Goal: Information Seeking & Learning: Learn about a topic

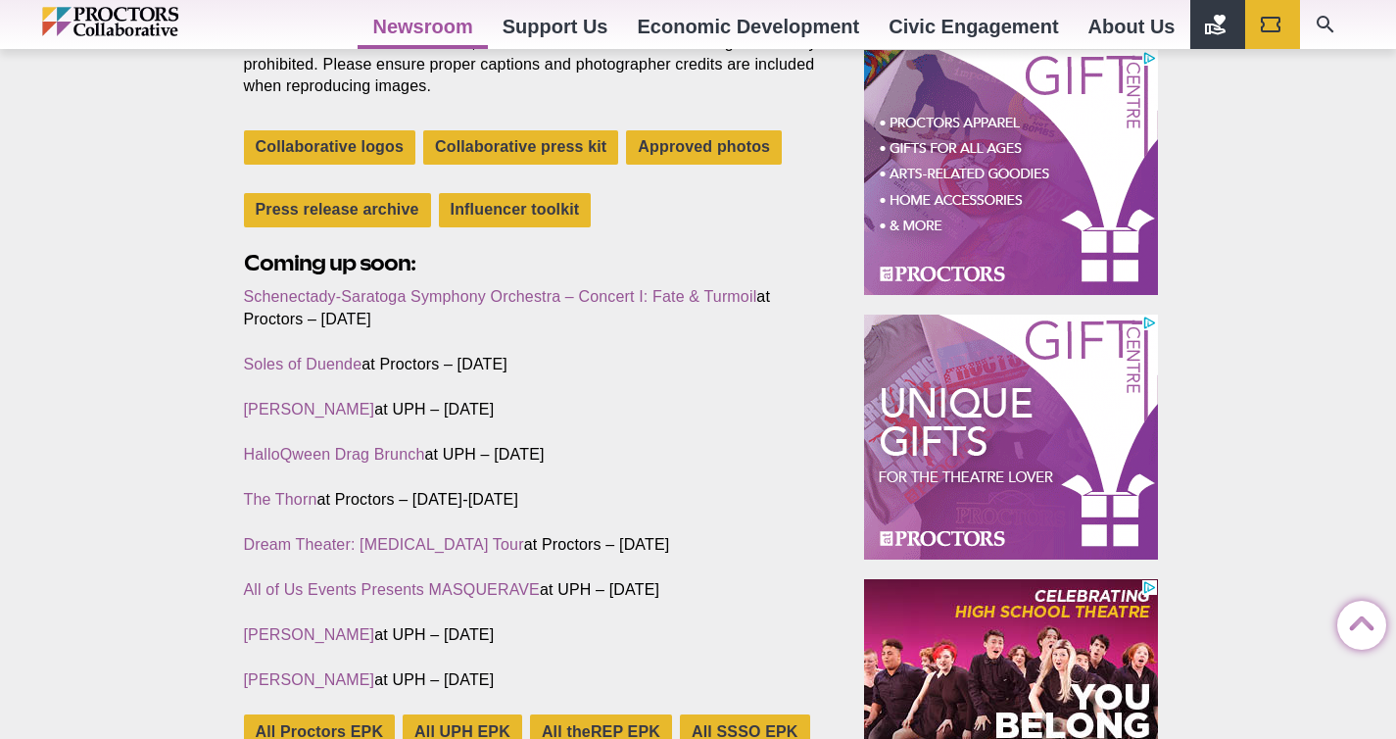
scroll to position [628, 0]
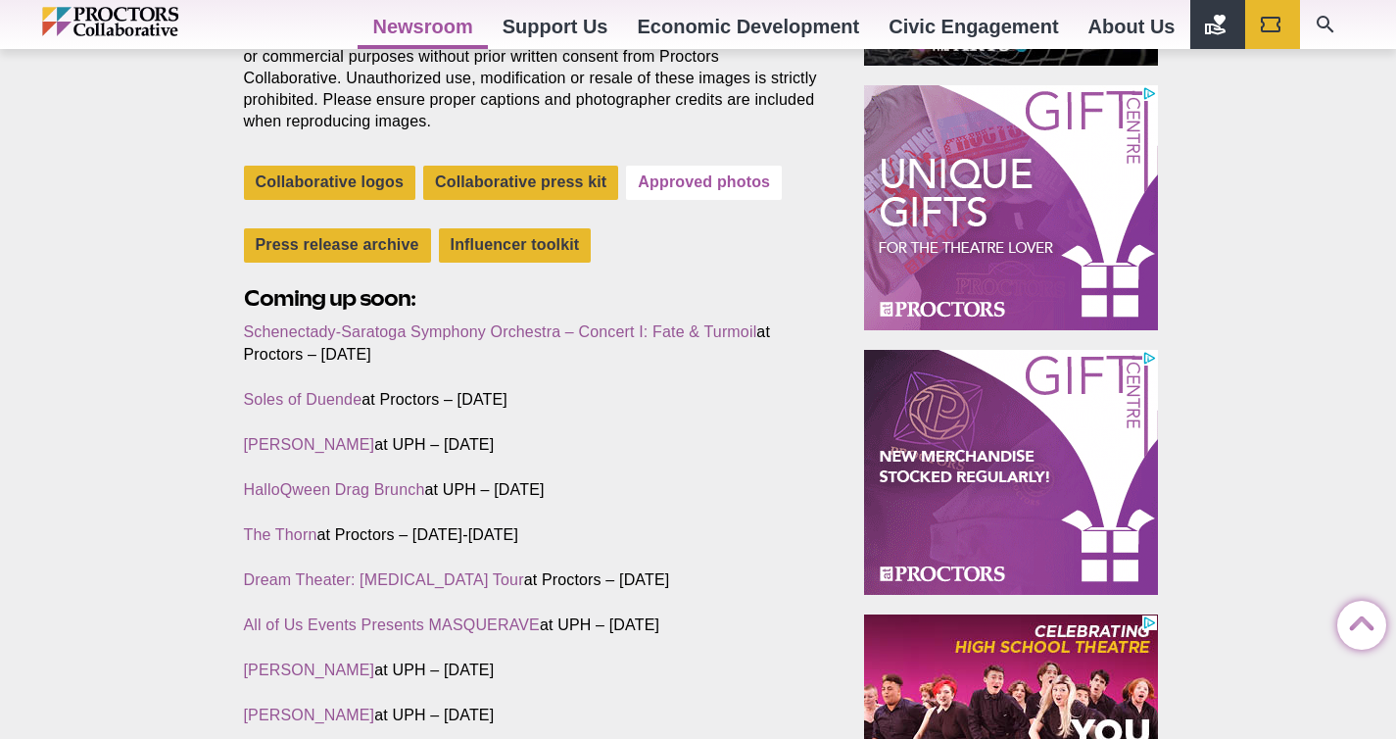
click at [675, 193] on link "Approved photos" at bounding box center [704, 183] width 156 height 34
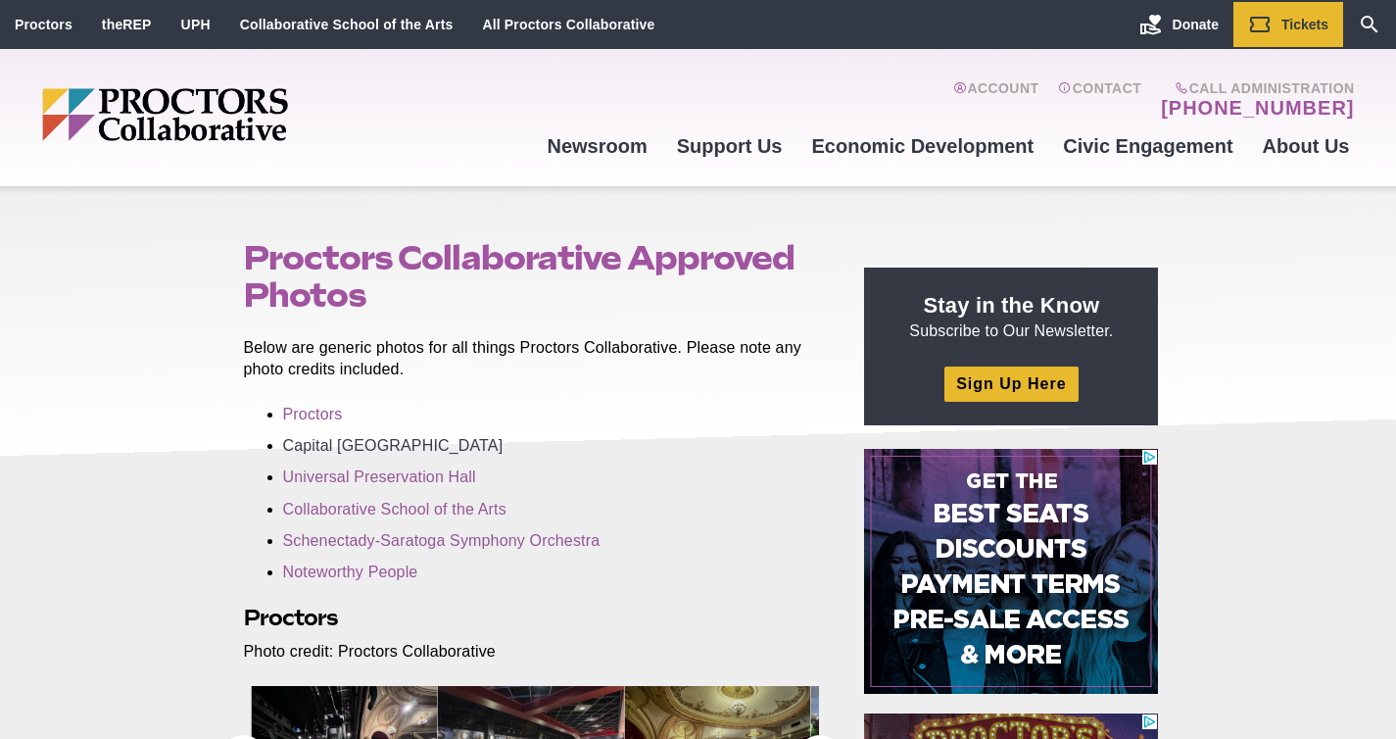
click at [391, 453] on link "Capital [GEOGRAPHIC_DATA]" at bounding box center [393, 445] width 220 height 17
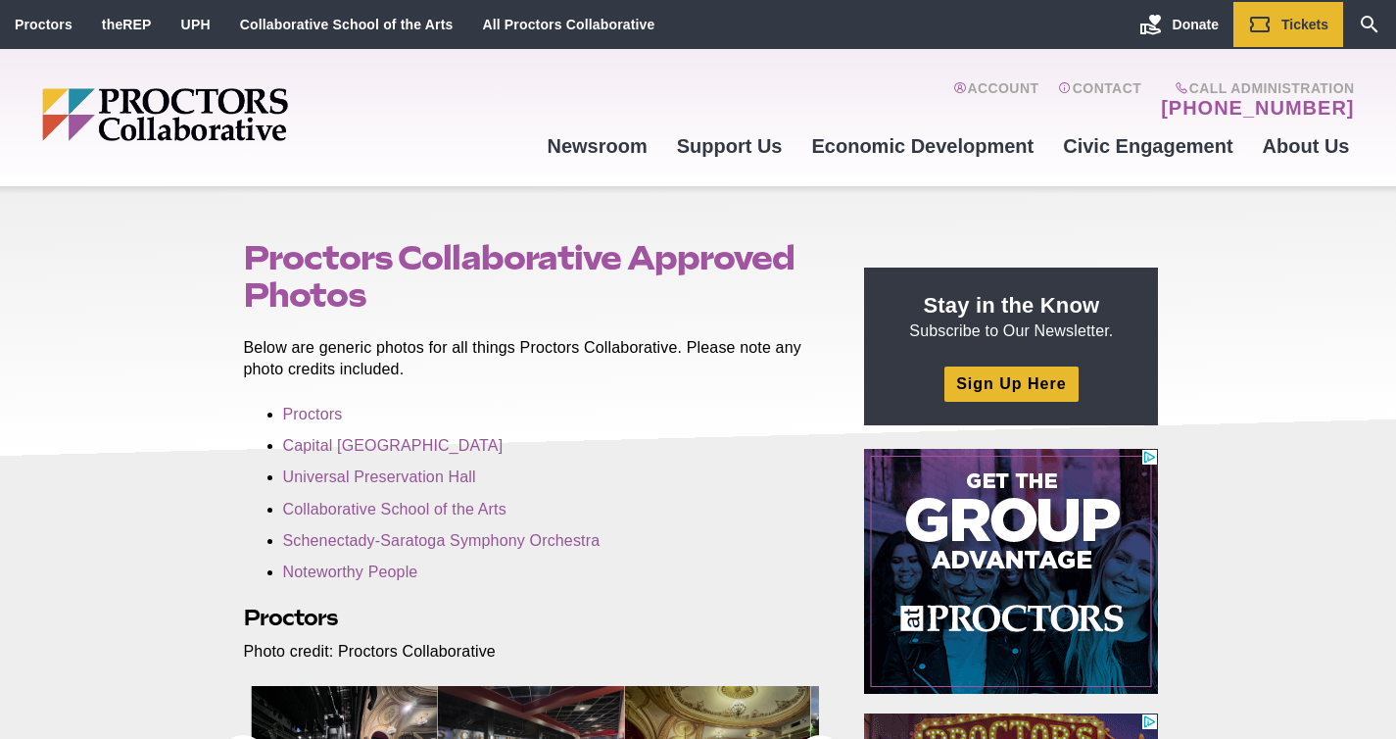
scroll to position [918, 0]
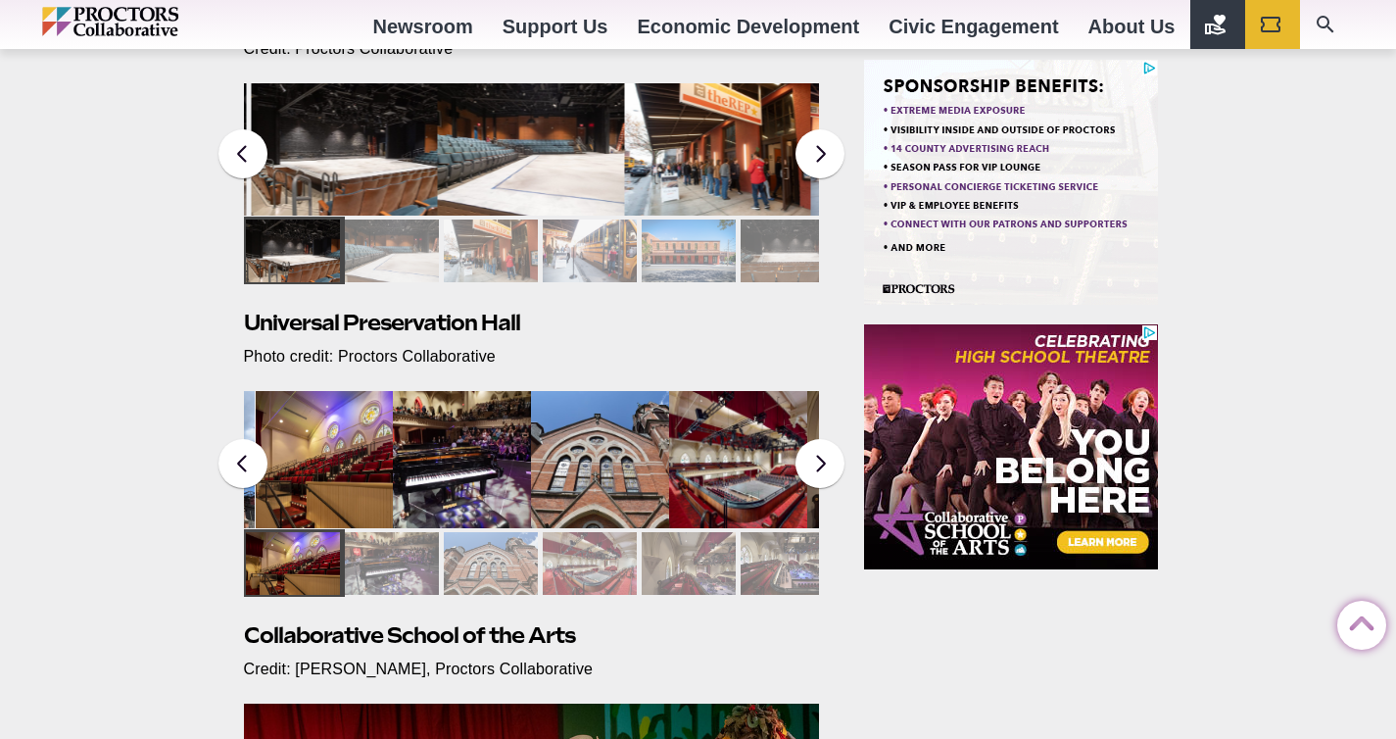
click at [384, 146] on img at bounding box center [344, 149] width 187 height 132
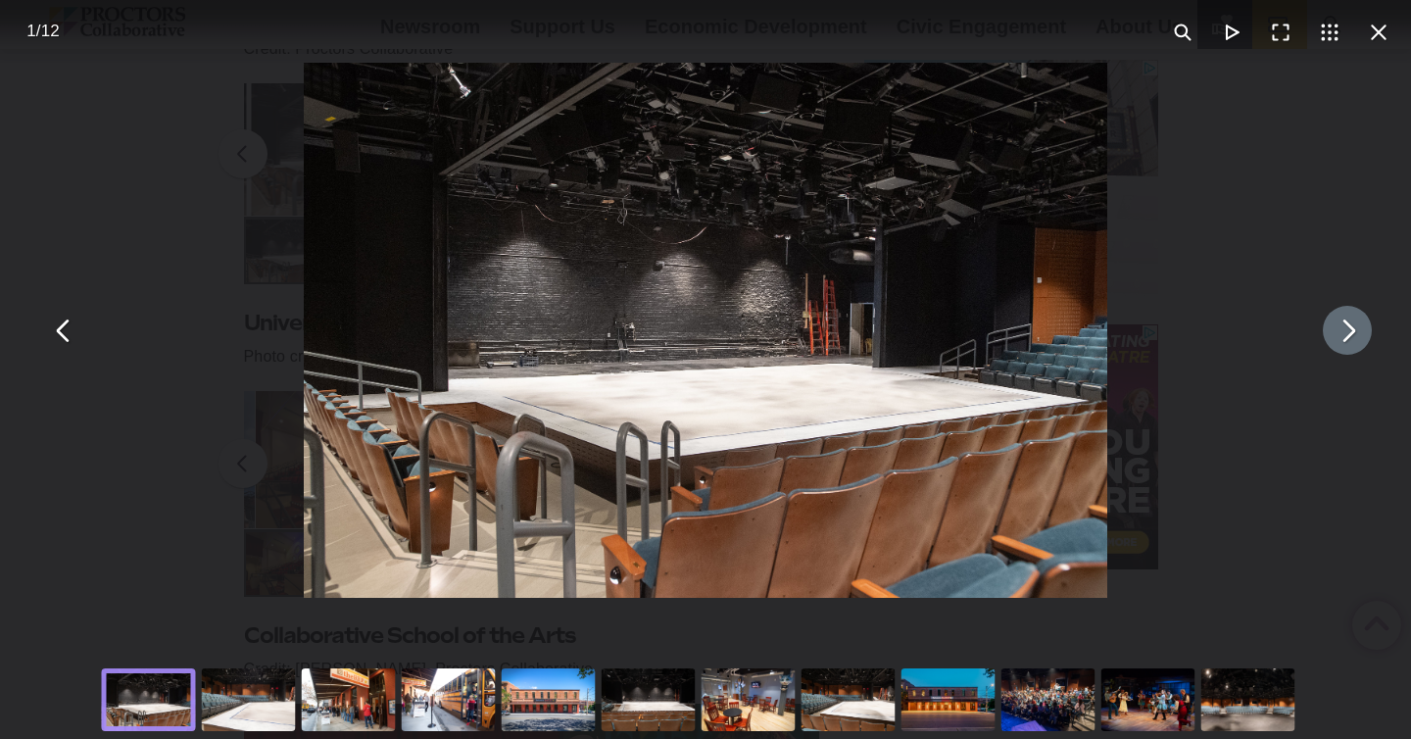
click at [1331, 325] on button "You can close this modal content with the ESC key" at bounding box center [1346, 330] width 49 height 49
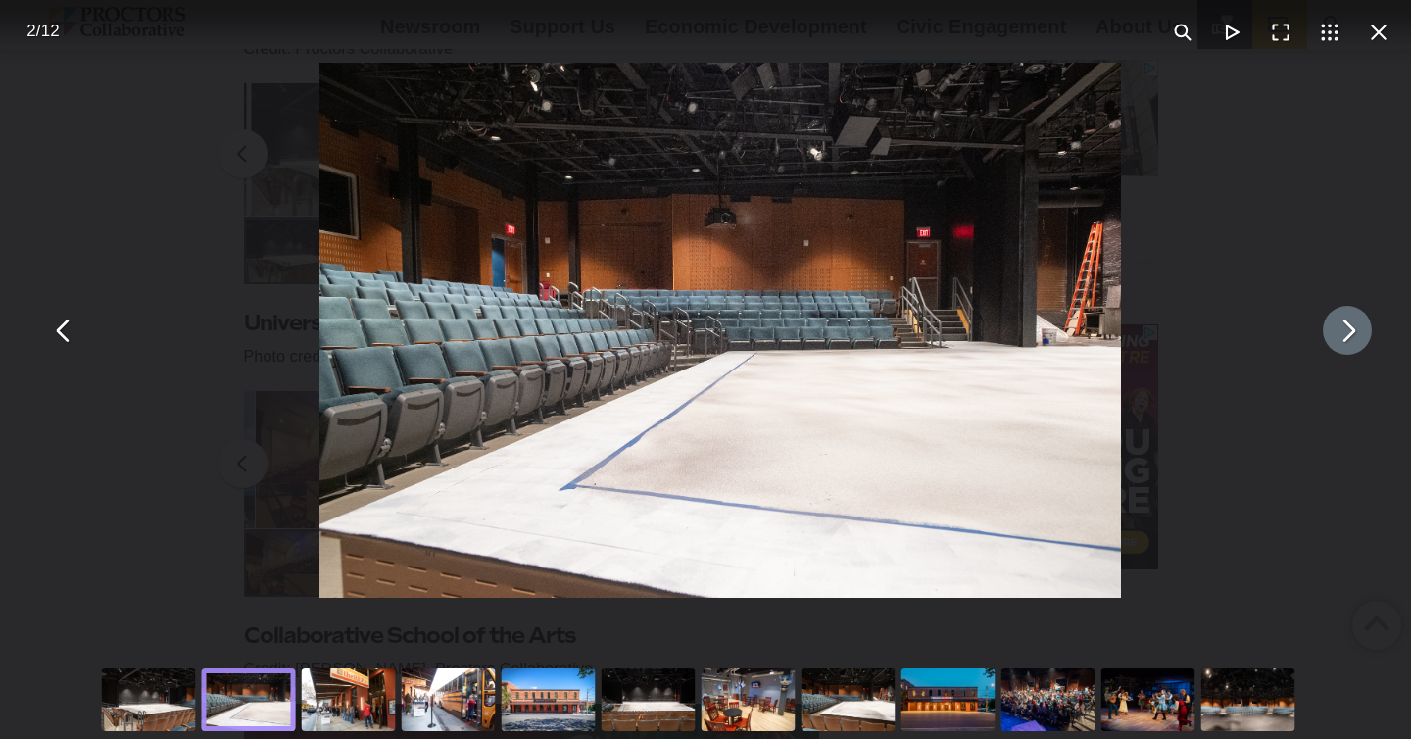
click at [1331, 325] on button "You can close this modal content with the ESC key" at bounding box center [1346, 330] width 49 height 49
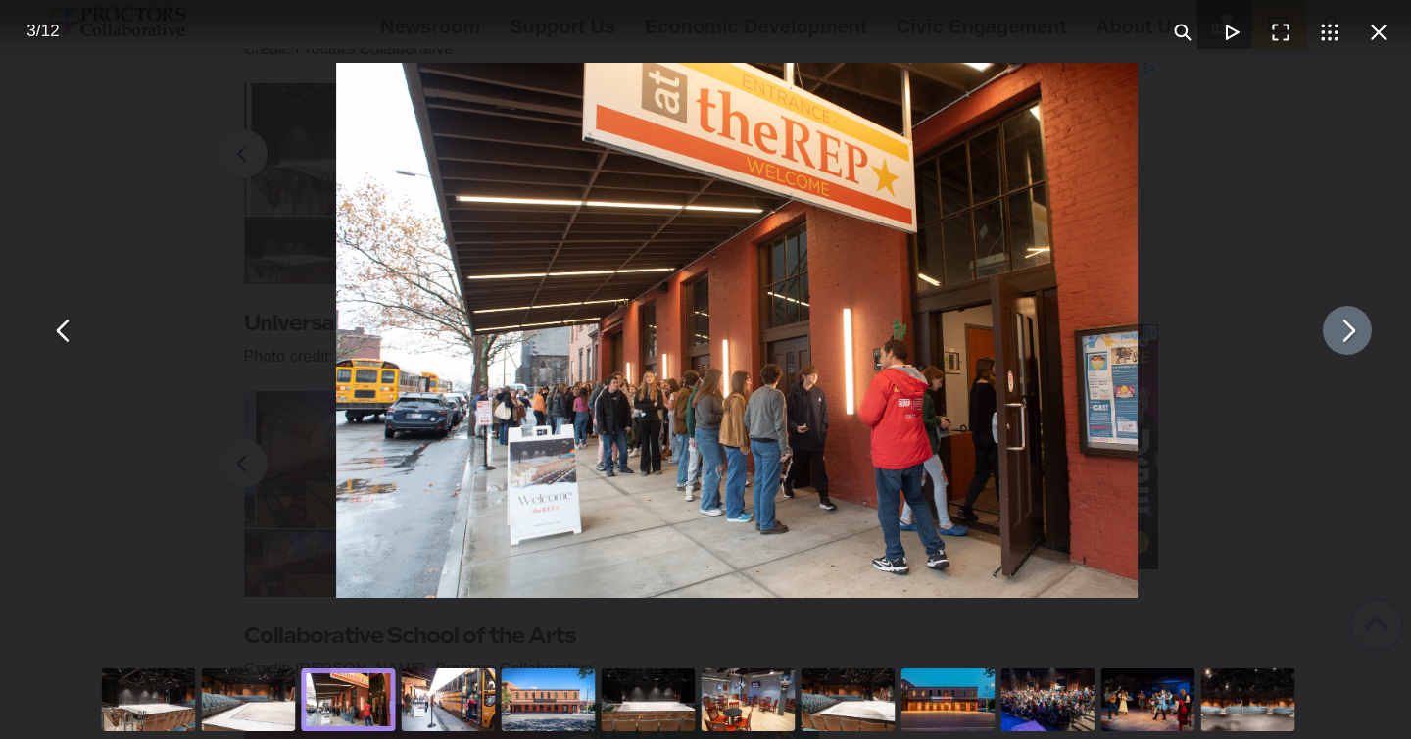
click at [1331, 325] on button "You can close this modal content with the ESC key" at bounding box center [1346, 330] width 49 height 49
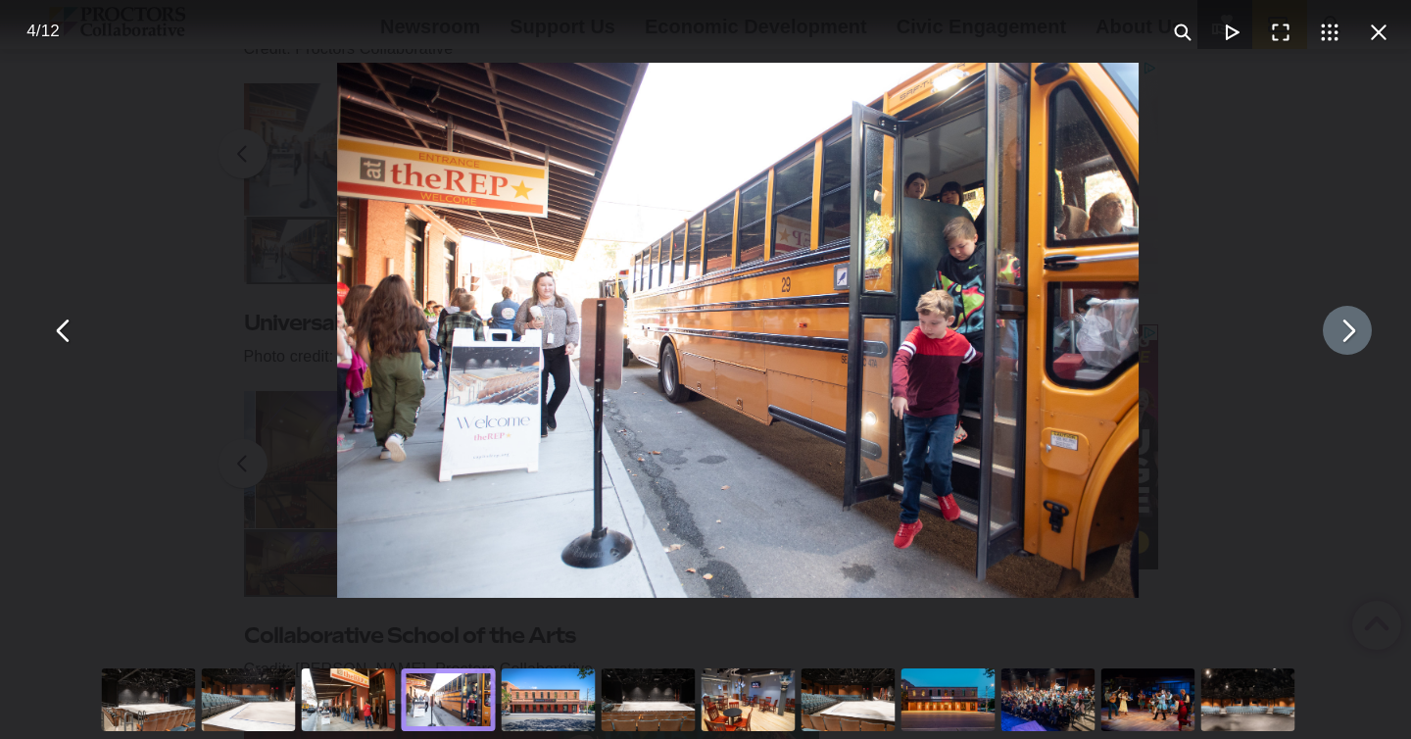
click at [1331, 325] on button "You can close this modal content with the ESC key" at bounding box center [1346, 330] width 49 height 49
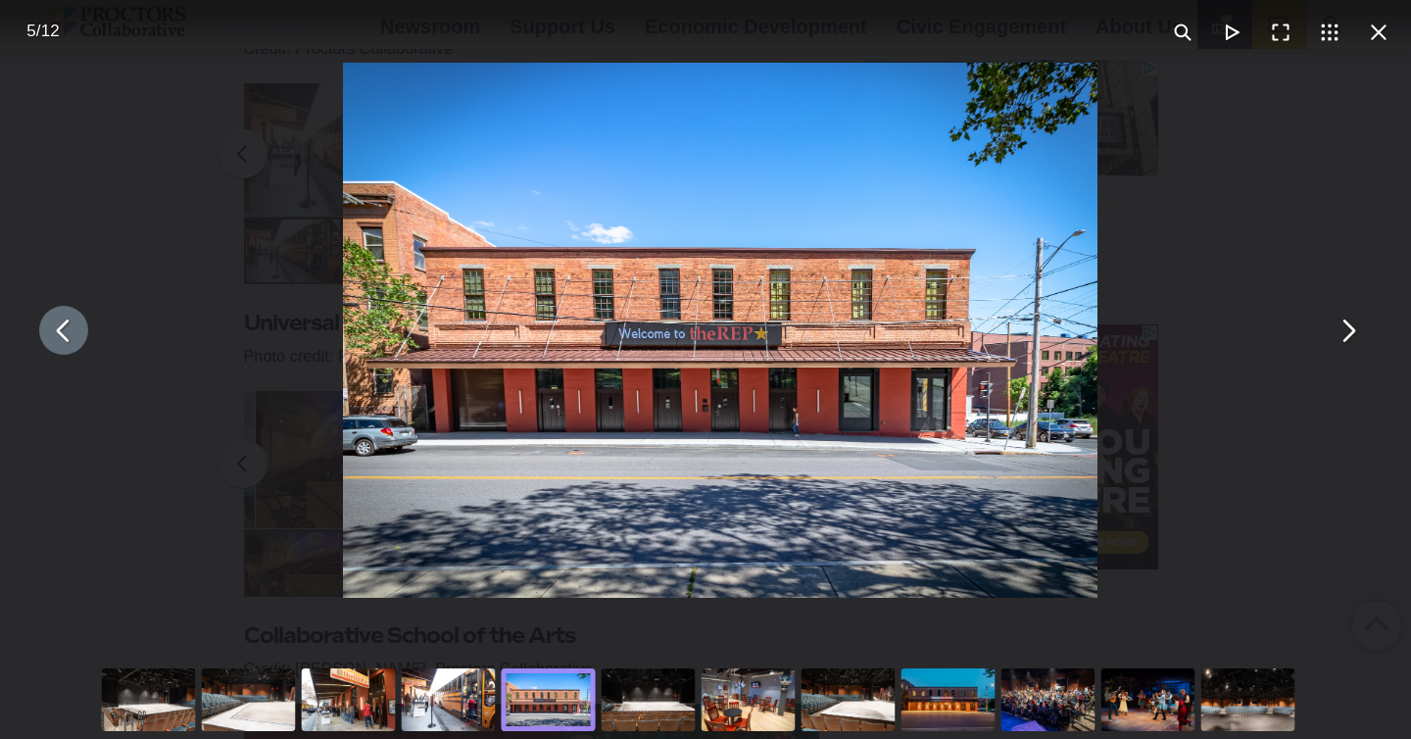
click at [947, 685] on div "You can close this modal content with the ESC key" at bounding box center [948, 699] width 100 height 78
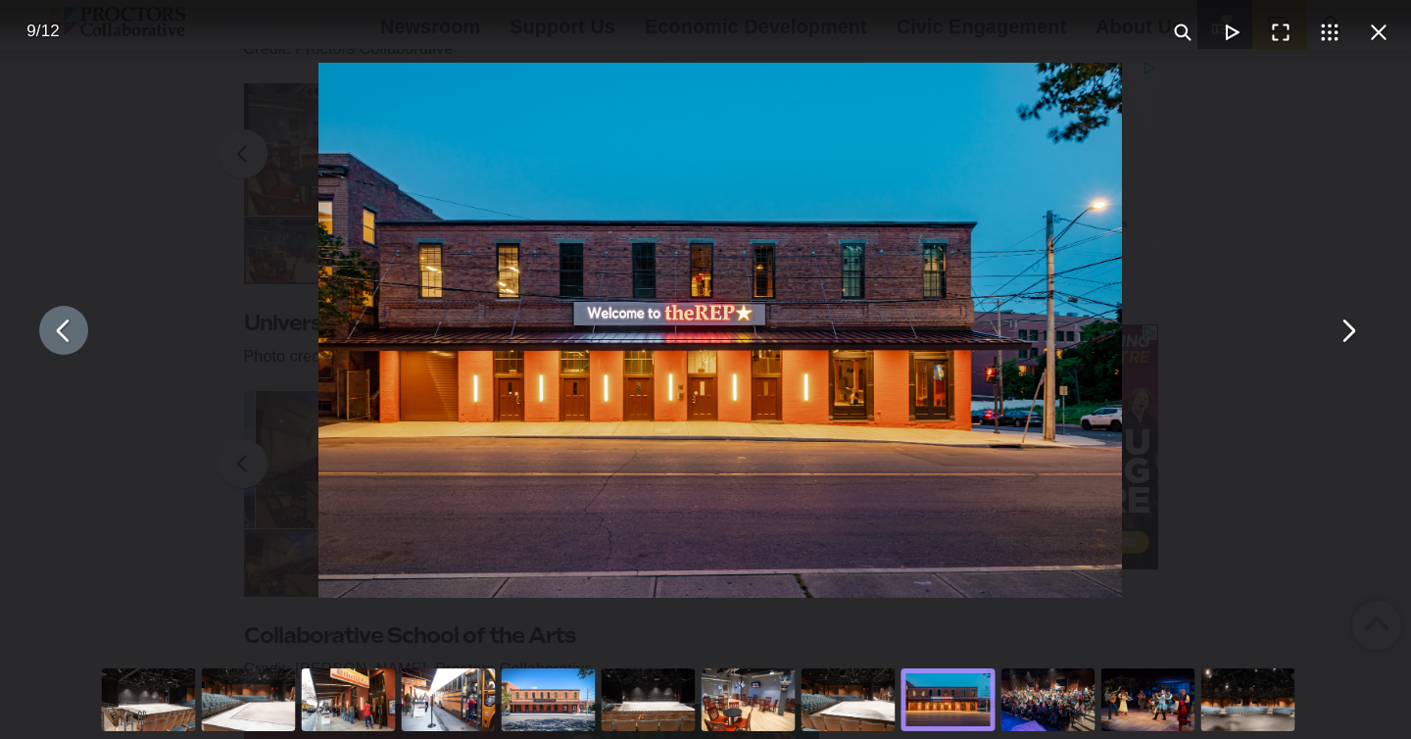
click at [754, 688] on div "You can close this modal content with the ESC key" at bounding box center [748, 699] width 100 height 78
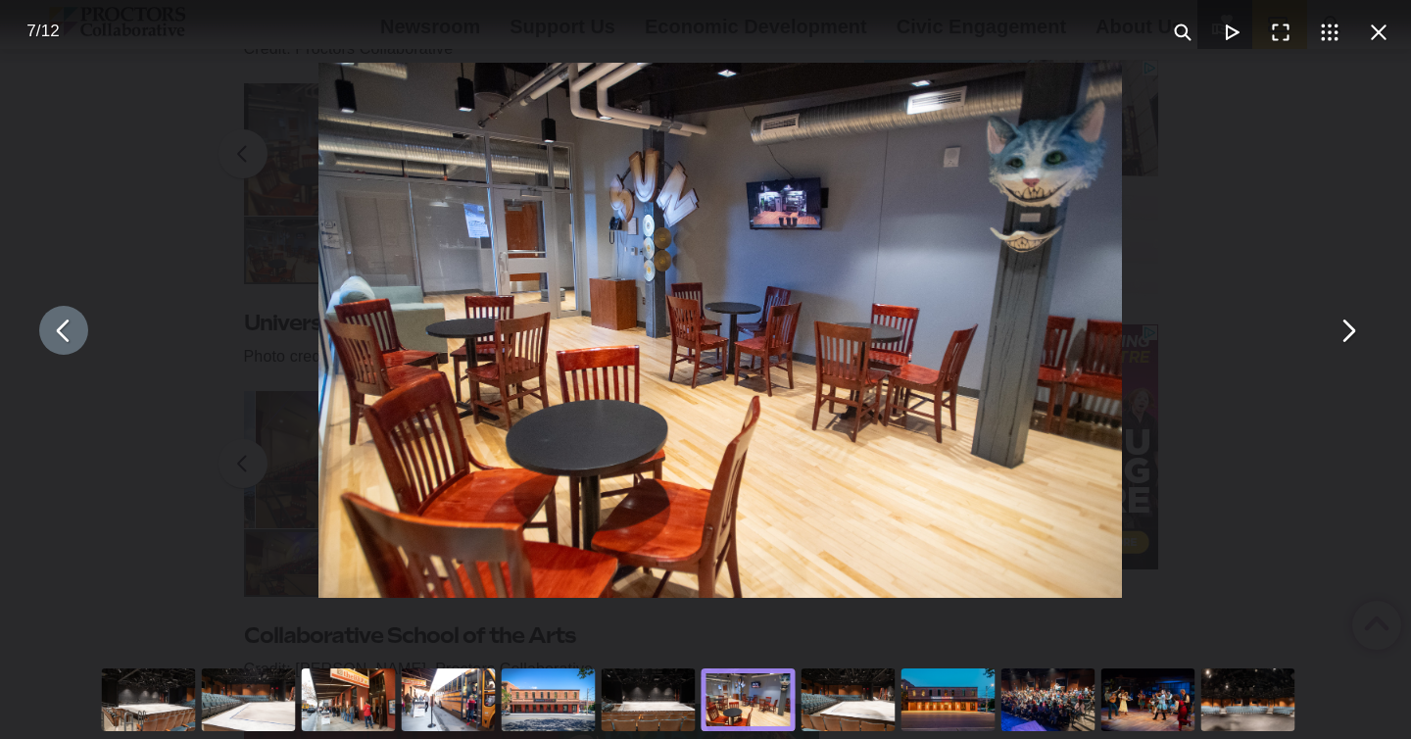
click at [835, 693] on div "You can close this modal content with the ESC key" at bounding box center [848, 699] width 100 height 78
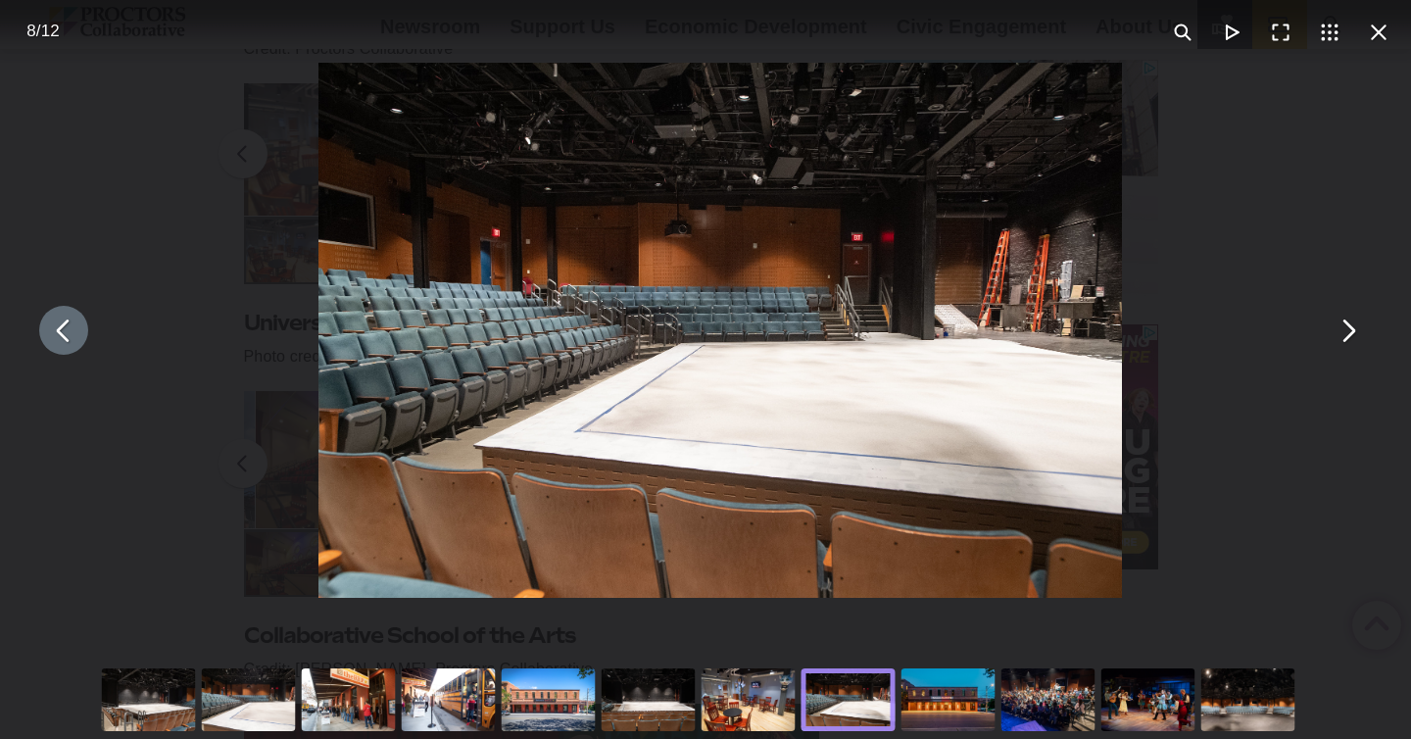
click at [1002, 674] on div "You can close this modal content with the ESC key" at bounding box center [1048, 699] width 100 height 78
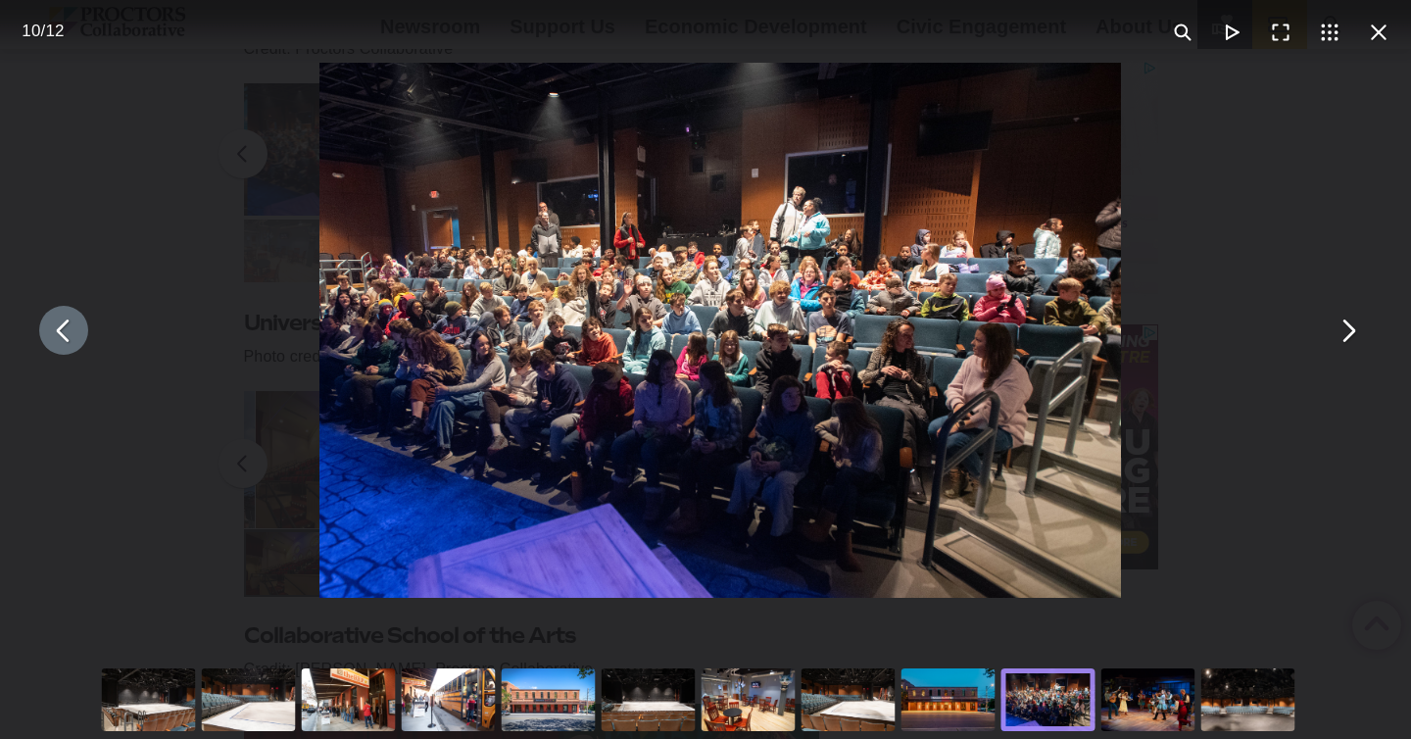
click at [1165, 693] on div "You can close this modal content with the ESC key" at bounding box center [1148, 699] width 100 height 78
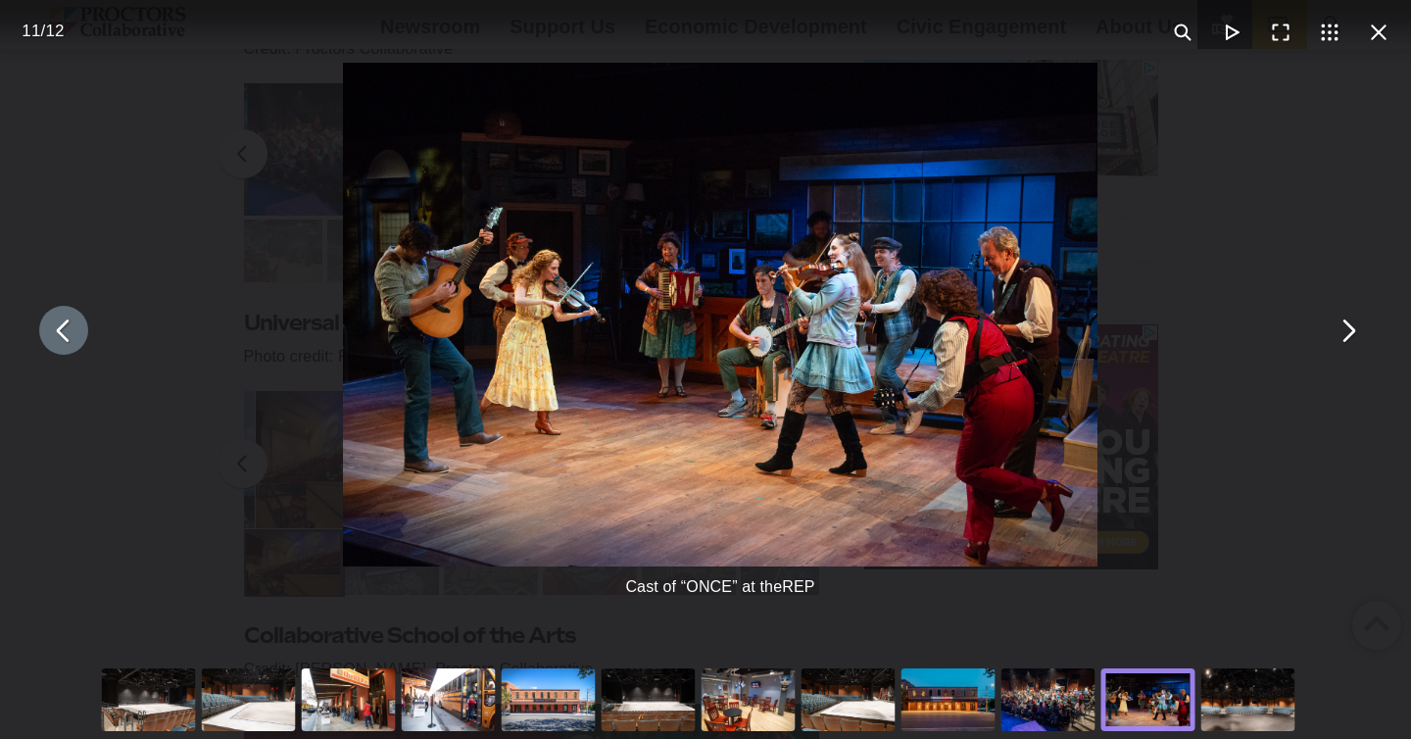
click at [1235, 694] on div "You can close this modal content with the ESC key" at bounding box center [1248, 699] width 100 height 78
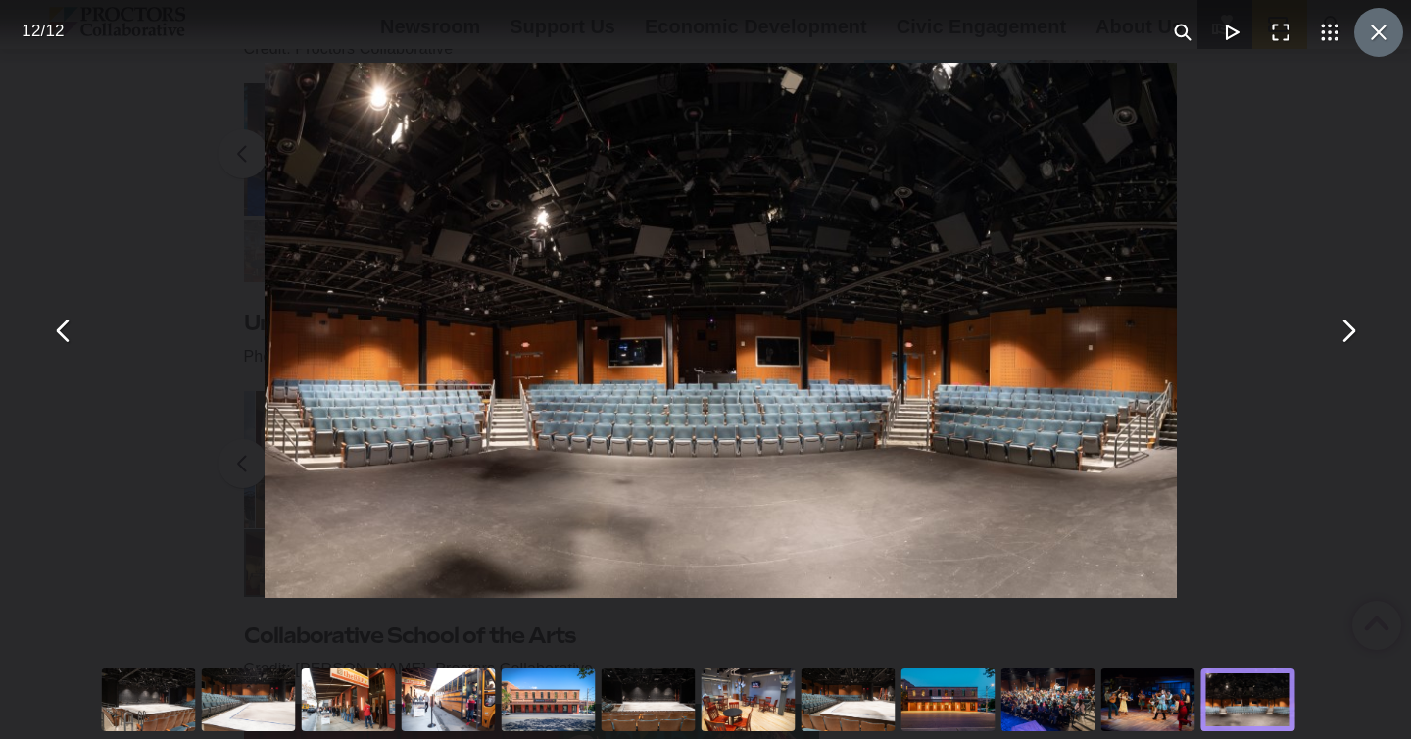
click at [1358, 37] on button "You can close this modal content with the ESC key" at bounding box center [1378, 32] width 49 height 49
